Goal: Task Accomplishment & Management: Complete application form

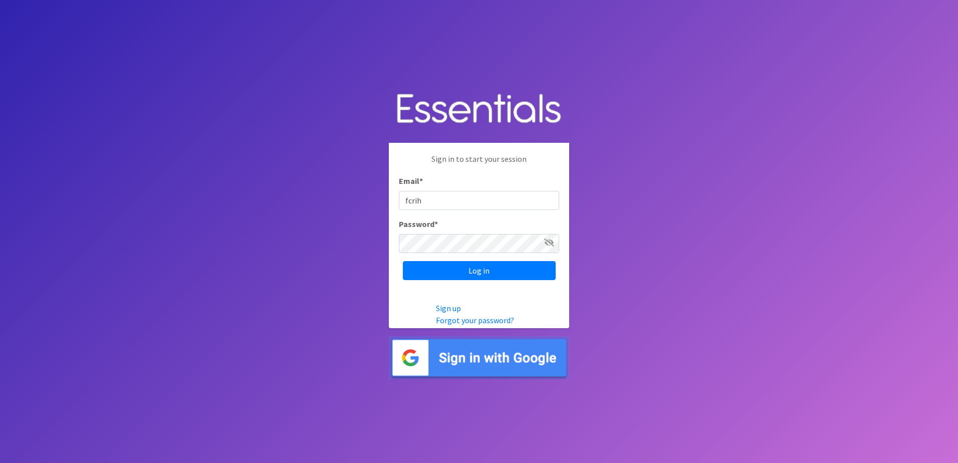
type input "[EMAIL_ADDRESS][DOMAIN_NAME]"
click at [550, 242] on icon at bounding box center [549, 243] width 10 height 8
click at [550, 242] on icon at bounding box center [549, 243] width 9 height 8
click at [513, 267] on input "Log in" at bounding box center [479, 270] width 153 height 19
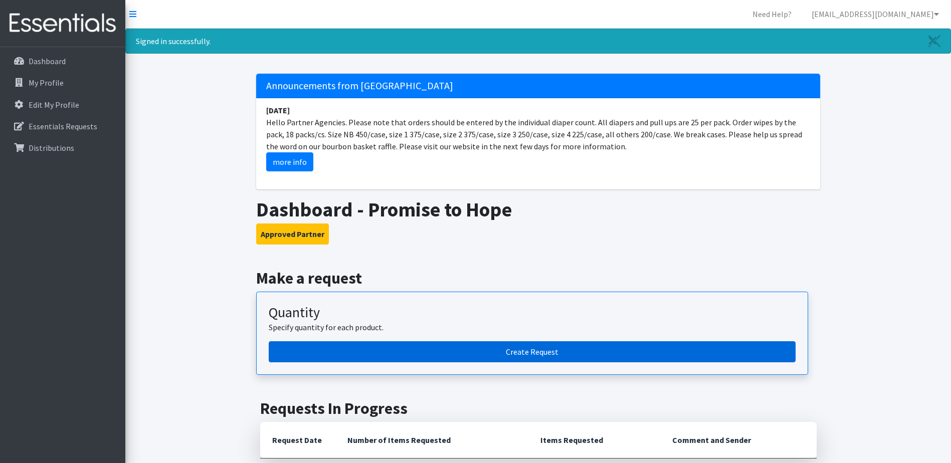
click at [551, 359] on link "Create Request" at bounding box center [532, 351] width 527 height 21
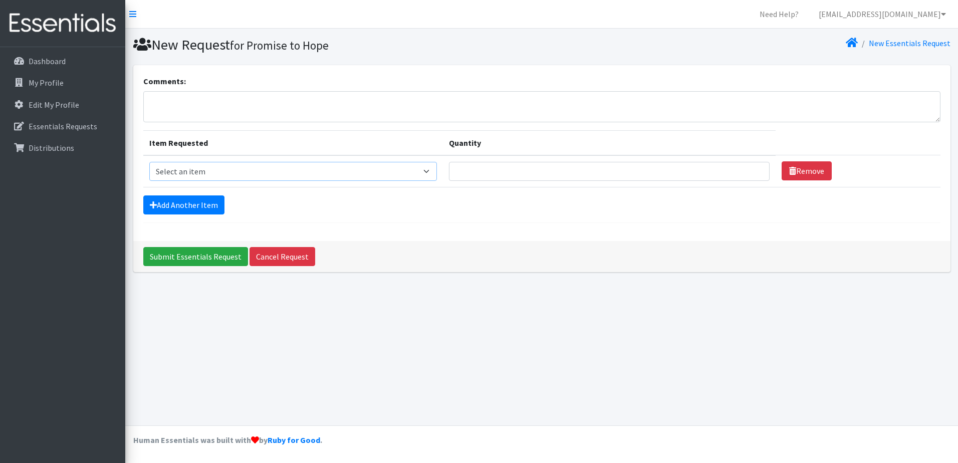
click at [434, 171] on select "Select an item 1 month period supply kit Kids (Newborn) Kids (Size 1) Kids (Siz…" at bounding box center [293, 171] width 288 height 19
click at [149, 162] on select "Select an item 1 month period supply kit Kids (Newborn) Kids (Size 1) Kids (Siz…" at bounding box center [293, 171] width 288 height 19
click at [437, 173] on select "Select an item 1 month period supply kit Kids (Newborn) Kids (Size 1) Kids (Siz…" at bounding box center [293, 171] width 288 height 19
select select "15040"
click at [149, 162] on select "Select an item 1 month period supply kit Kids (Newborn) Kids (Size 1) Kids (Siz…" at bounding box center [293, 171] width 288 height 19
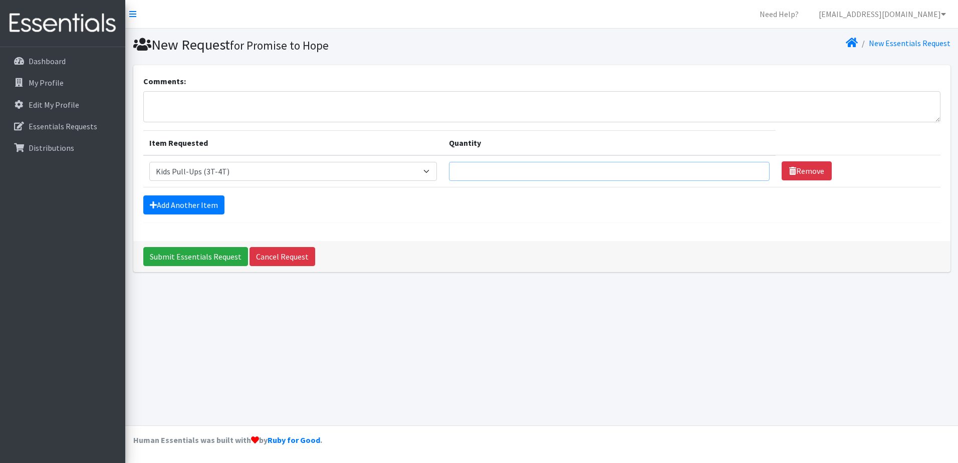
click at [487, 173] on input "Quantity" at bounding box center [609, 171] width 321 height 19
type input "50"
click at [182, 206] on link "Add Another Item" at bounding box center [183, 204] width 81 height 19
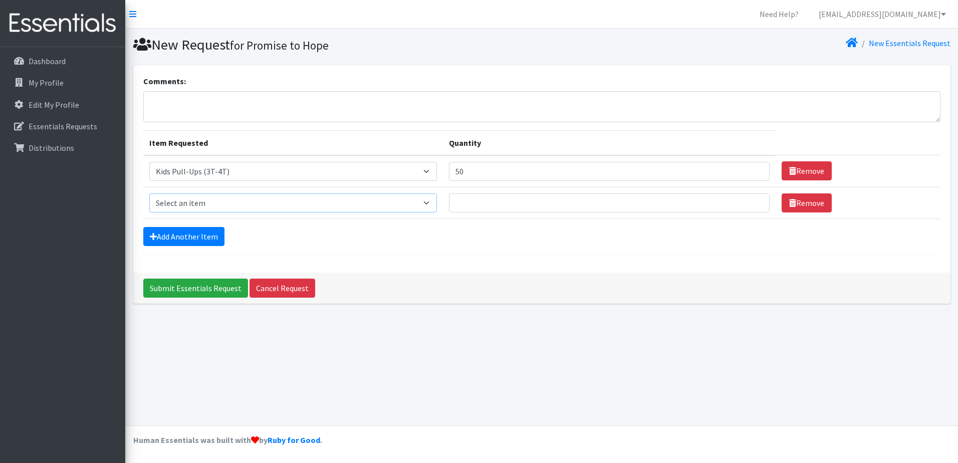
click at [433, 203] on select "Select an item 1 month period supply kit Kids (Newborn) Kids (Size 1) Kids (Siz…" at bounding box center [293, 202] width 288 height 19
select select "15045"
click at [149, 193] on select "Select an item 1 month period supply kit Kids (Newborn) Kids (Size 1) Kids (Siz…" at bounding box center [293, 202] width 288 height 19
click at [478, 204] on input "Quantity" at bounding box center [609, 202] width 321 height 19
type input "50"
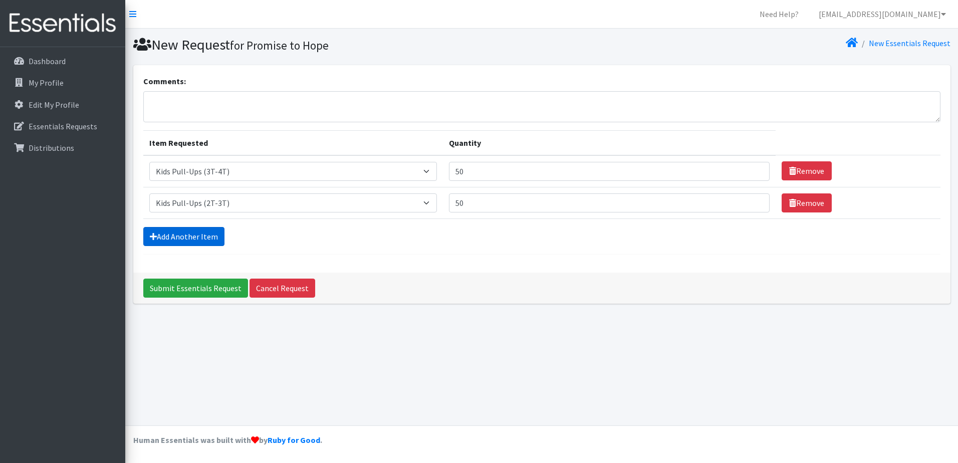
click at [188, 228] on link "Add Another Item" at bounding box center [183, 236] width 81 height 19
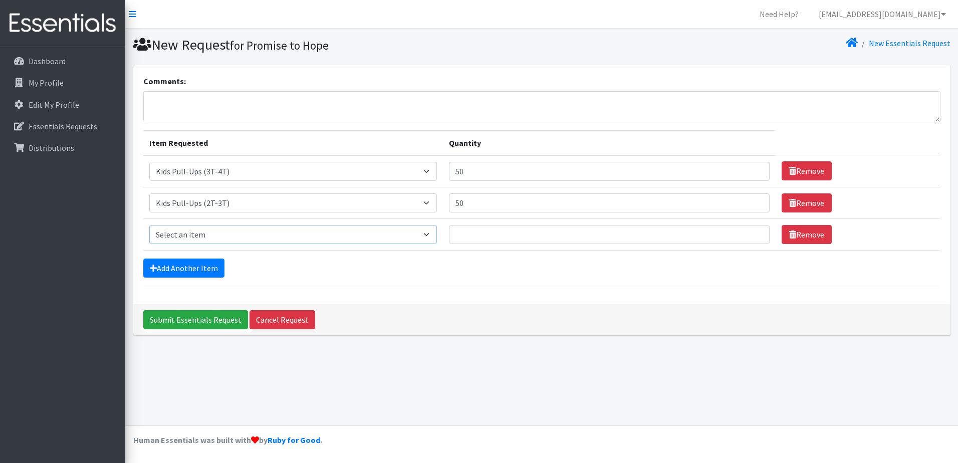
click at [433, 234] on select "Select an item 1 month period supply kit Kids (Newborn) Kids (Size 1) Kids (Siz…" at bounding box center [293, 234] width 288 height 19
select select "15038"
click at [149, 225] on select "Select an item 1 month period supply kit Kids (Newborn) Kids (Size 1) Kids (Siz…" at bounding box center [293, 234] width 288 height 19
click at [471, 231] on input "Quantity" at bounding box center [609, 234] width 321 height 19
type input "50"
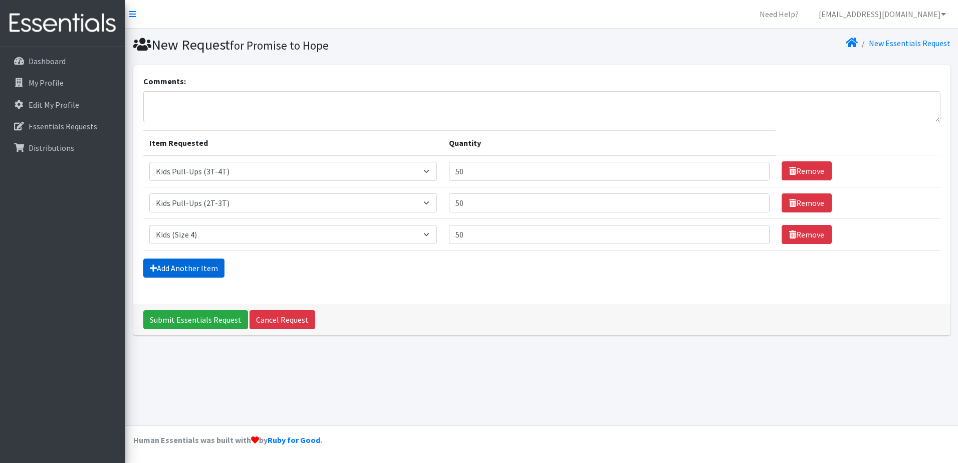
click at [196, 259] on link "Add Another Item" at bounding box center [183, 268] width 81 height 19
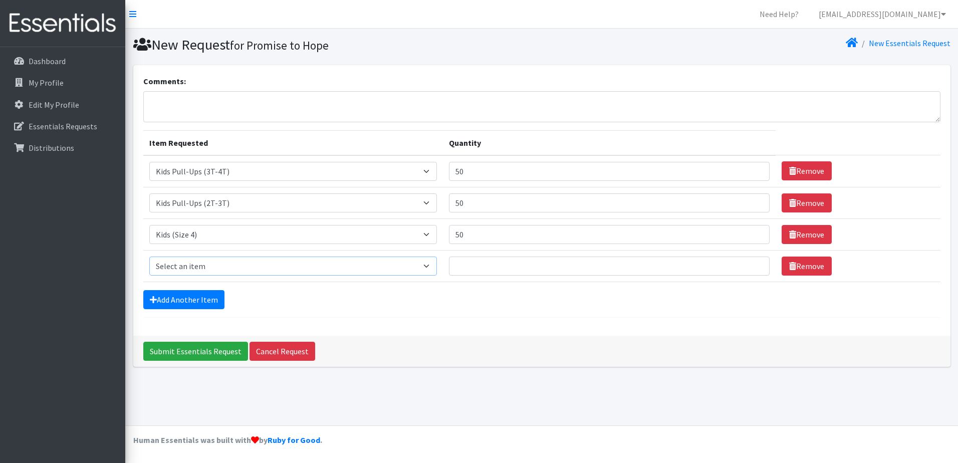
click at [434, 266] on select "Select an item 1 month period supply kit Kids (Newborn) Kids (Size 1) Kids (Siz…" at bounding box center [293, 266] width 288 height 19
select select "15045"
click at [149, 257] on select "Select an item 1 month period supply kit Kids (Newborn) Kids (Size 1) Kids (Siz…" at bounding box center [293, 266] width 288 height 19
click at [524, 265] on input "Quantity" at bounding box center [609, 266] width 321 height 19
type input "50"
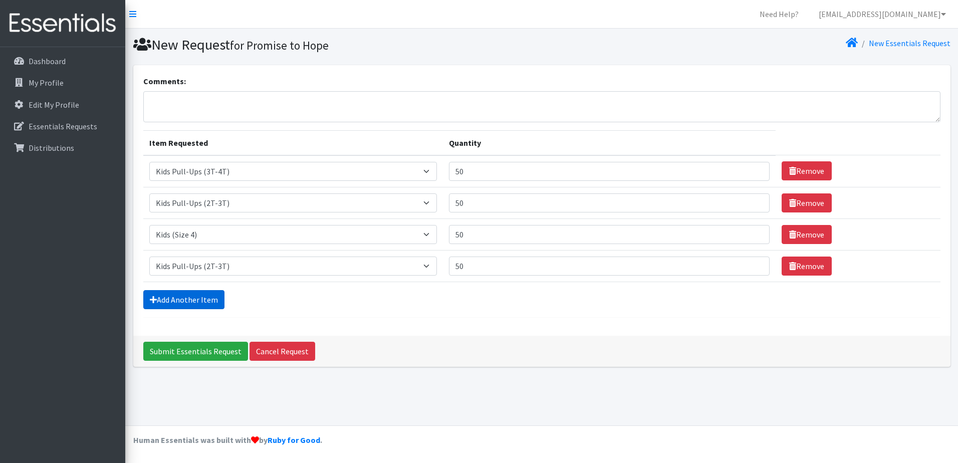
click at [205, 296] on link "Add Another Item" at bounding box center [183, 299] width 81 height 19
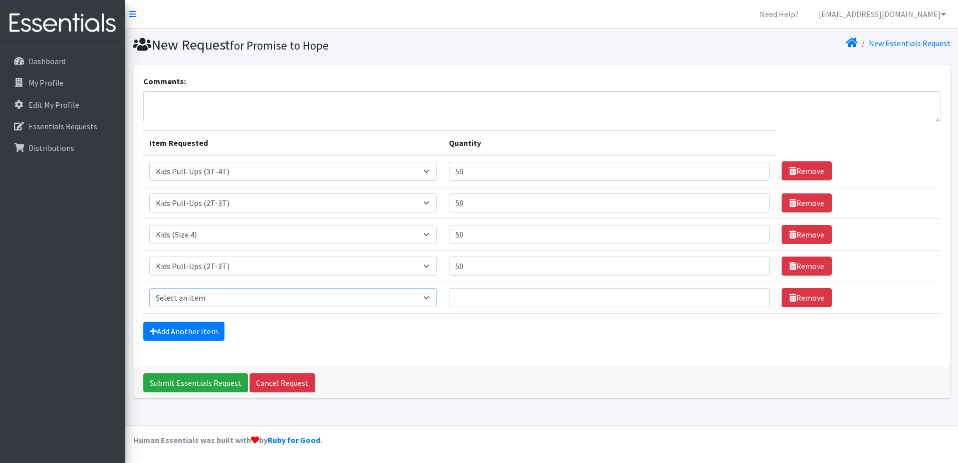
click at [433, 298] on select "Select an item 1 month period supply kit Kids (Newborn) Kids (Size 1) Kids (Siz…" at bounding box center [293, 297] width 288 height 19
select select "15071"
click at [149, 288] on select "Select an item 1 month period supply kit Kids (Newborn) Kids (Size 1) Kids (Siz…" at bounding box center [293, 297] width 288 height 19
click at [506, 300] on input "Quantity" at bounding box center [609, 297] width 321 height 19
type input "50"
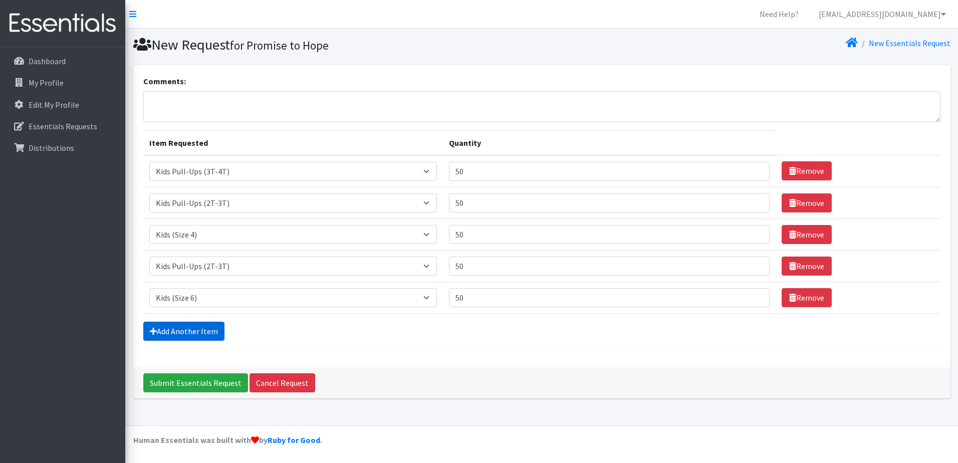
click at [194, 328] on link "Add Another Item" at bounding box center [183, 331] width 81 height 19
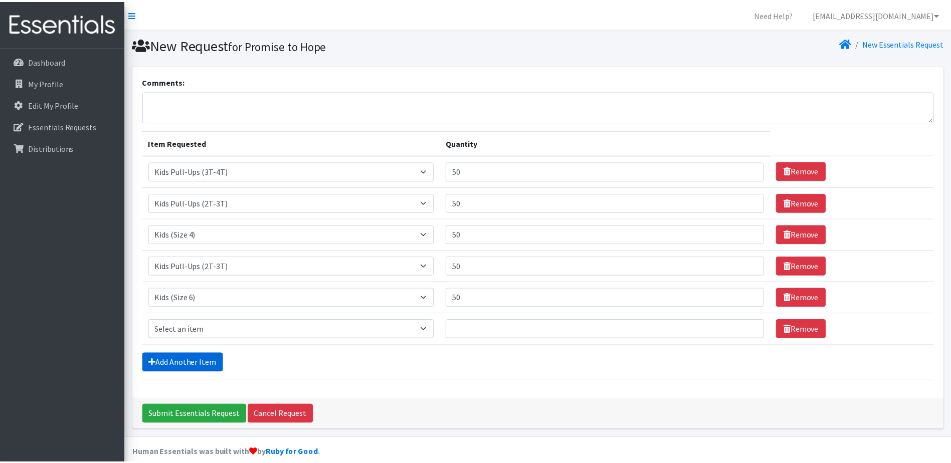
scroll to position [13, 0]
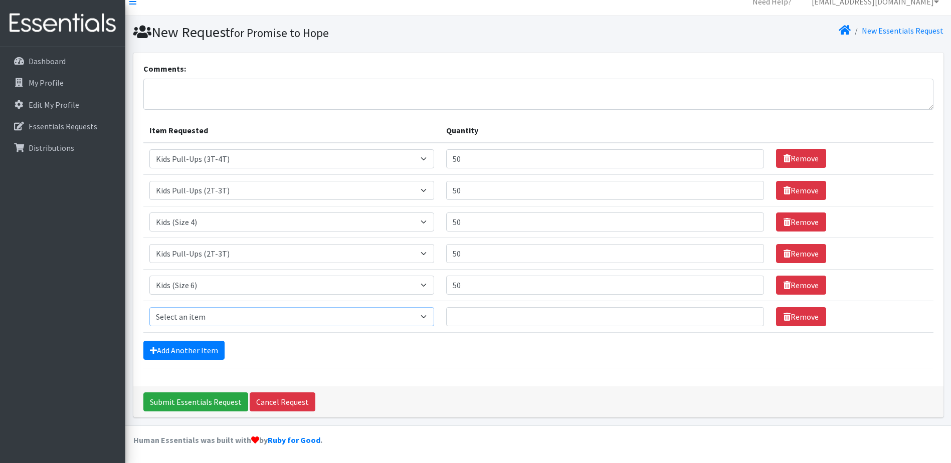
click at [431, 317] on select "Select an item 1 month period supply kit Kids (Newborn) Kids (Size 1) Kids (Siz…" at bounding box center [291, 316] width 285 height 19
select select "15071"
click at [149, 307] on select "Select an item 1 month period supply kit Kids (Newborn) Kids (Size 1) Kids (Siz…" at bounding box center [291, 316] width 285 height 19
click at [470, 319] on input "Quantity" at bounding box center [605, 316] width 318 height 19
type input "50"
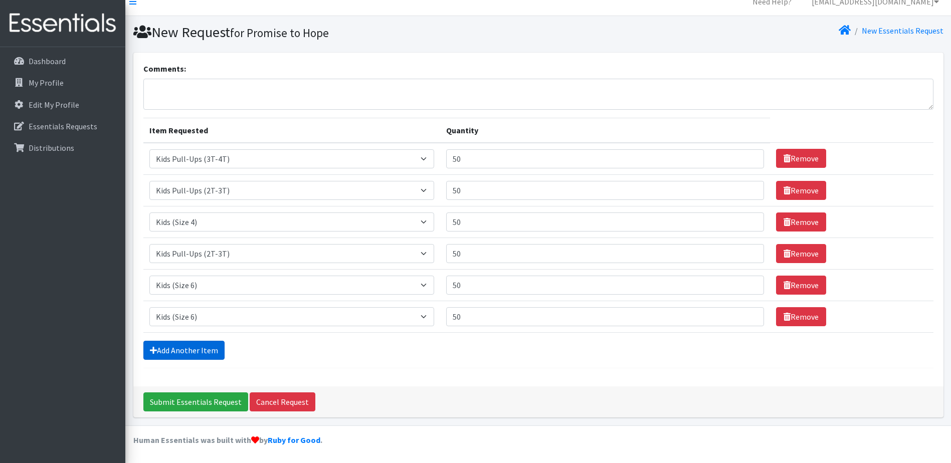
click at [192, 346] on link "Add Another Item" at bounding box center [183, 350] width 81 height 19
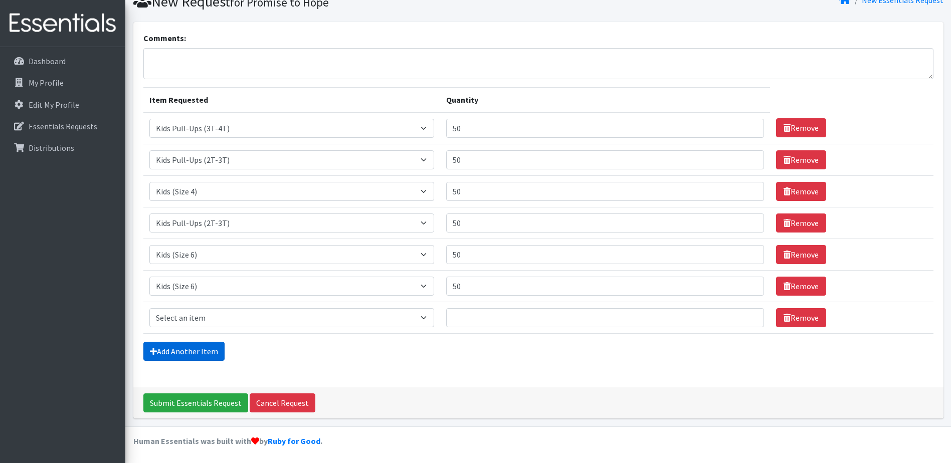
scroll to position [44, 0]
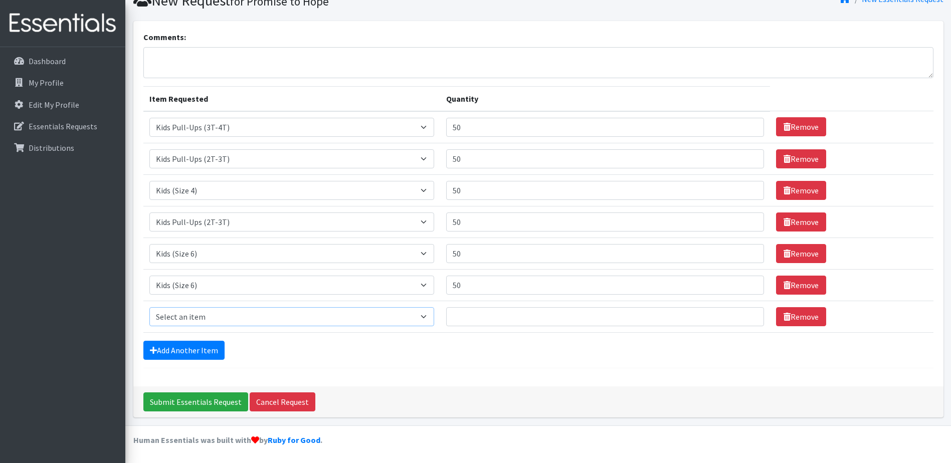
click at [431, 317] on select "Select an item 1 month period supply kit Kids (Newborn) Kids (Size 1) Kids (Siz…" at bounding box center [291, 316] width 285 height 19
click at [416, 347] on div "Add Another Item" at bounding box center [538, 350] width 790 height 19
